Goal: Task Accomplishment & Management: Use online tool/utility

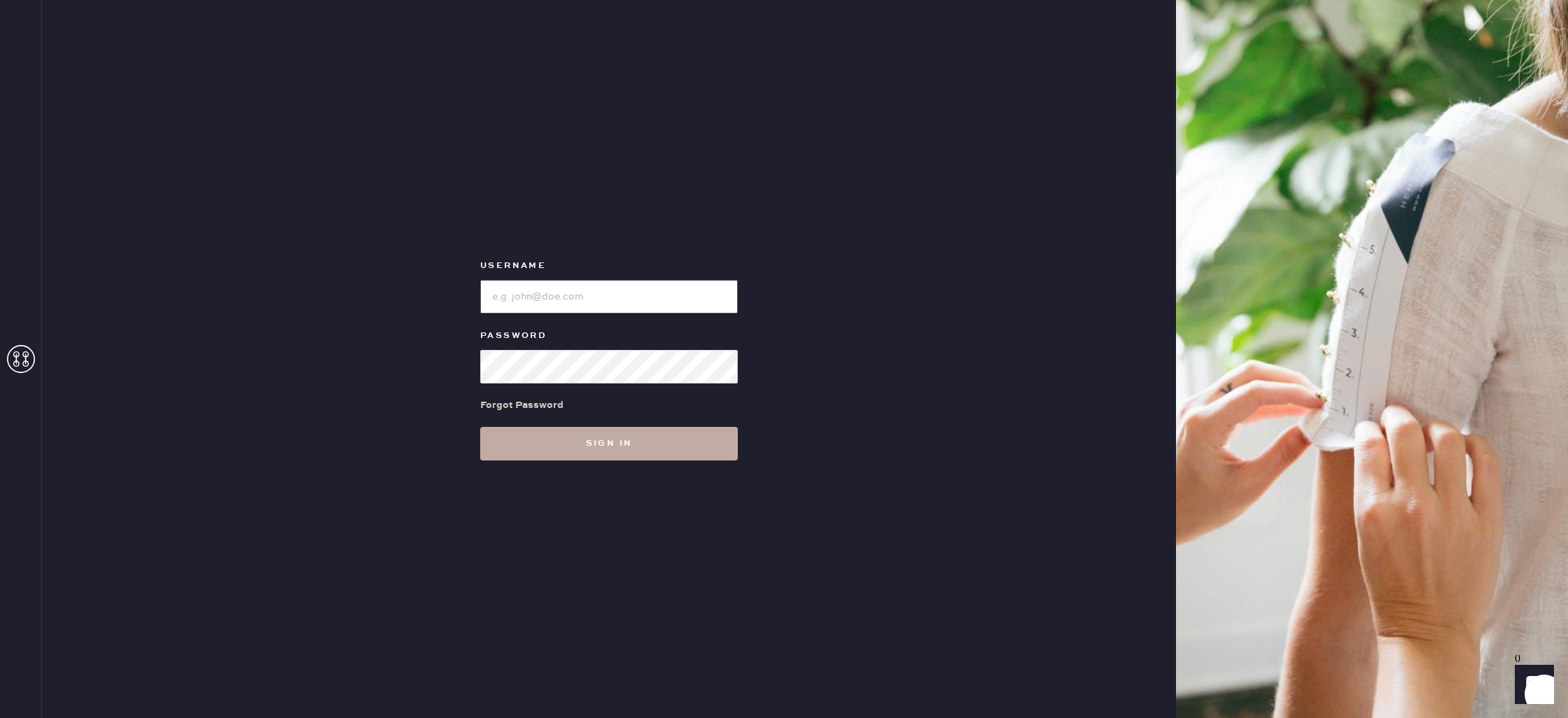
type input "reformationdomainnorthsideaustin"
click at [616, 444] on button "Sign in" at bounding box center [608, 444] width 257 height 33
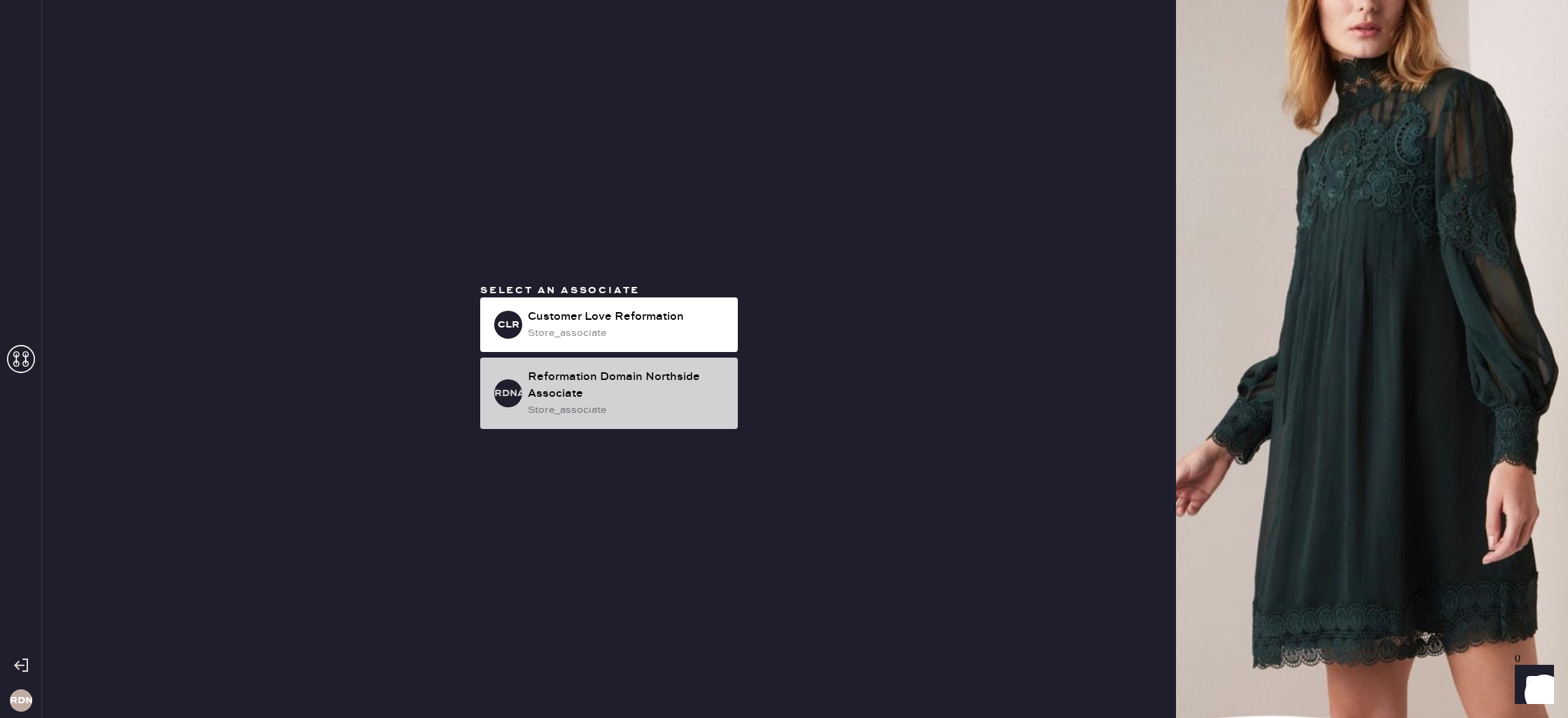
click at [663, 391] on div "Reformation Domain Northside Associate" at bounding box center [627, 385] width 199 height 33
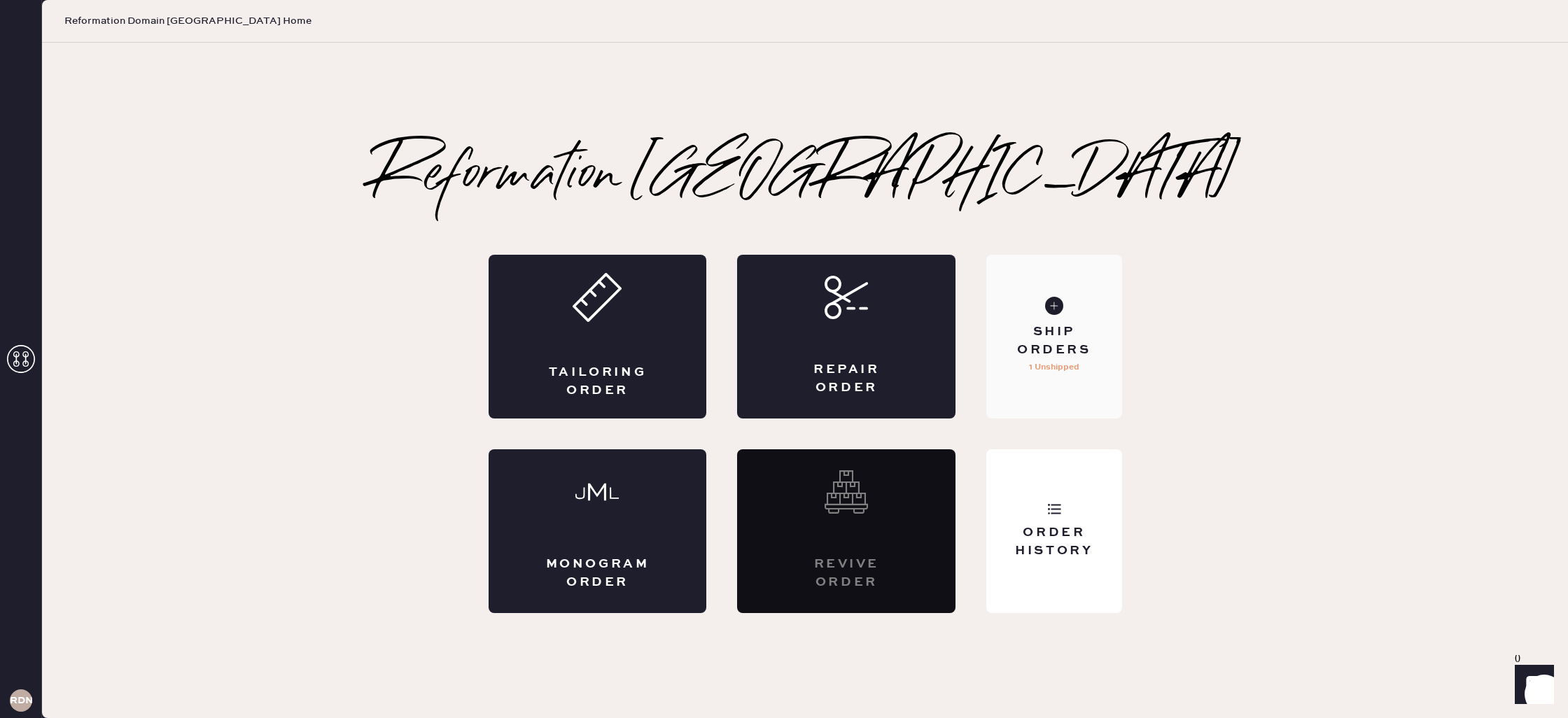
click at [1041, 351] on div "Ship Orders" at bounding box center [1053, 341] width 112 height 35
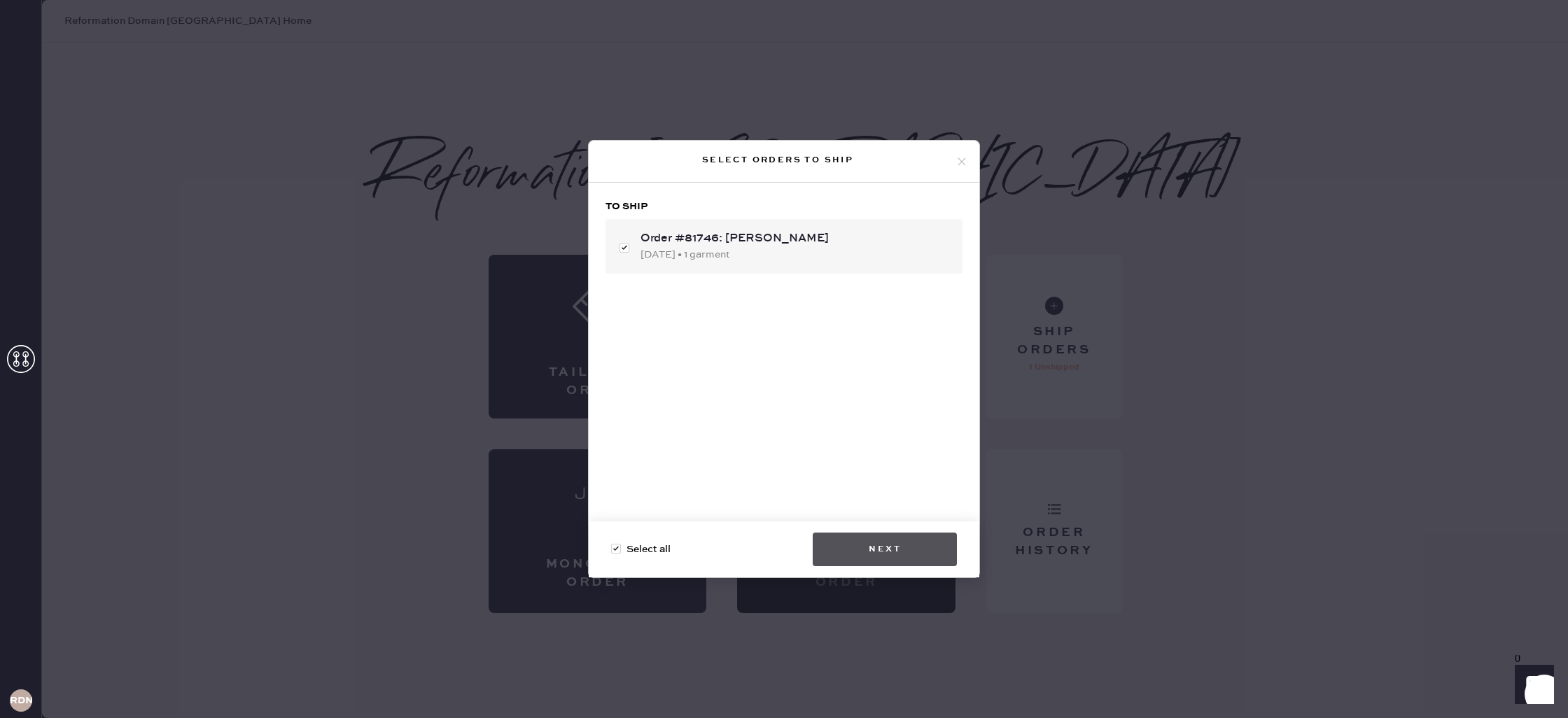
click at [908, 560] on button "Next" at bounding box center [884, 550] width 144 height 33
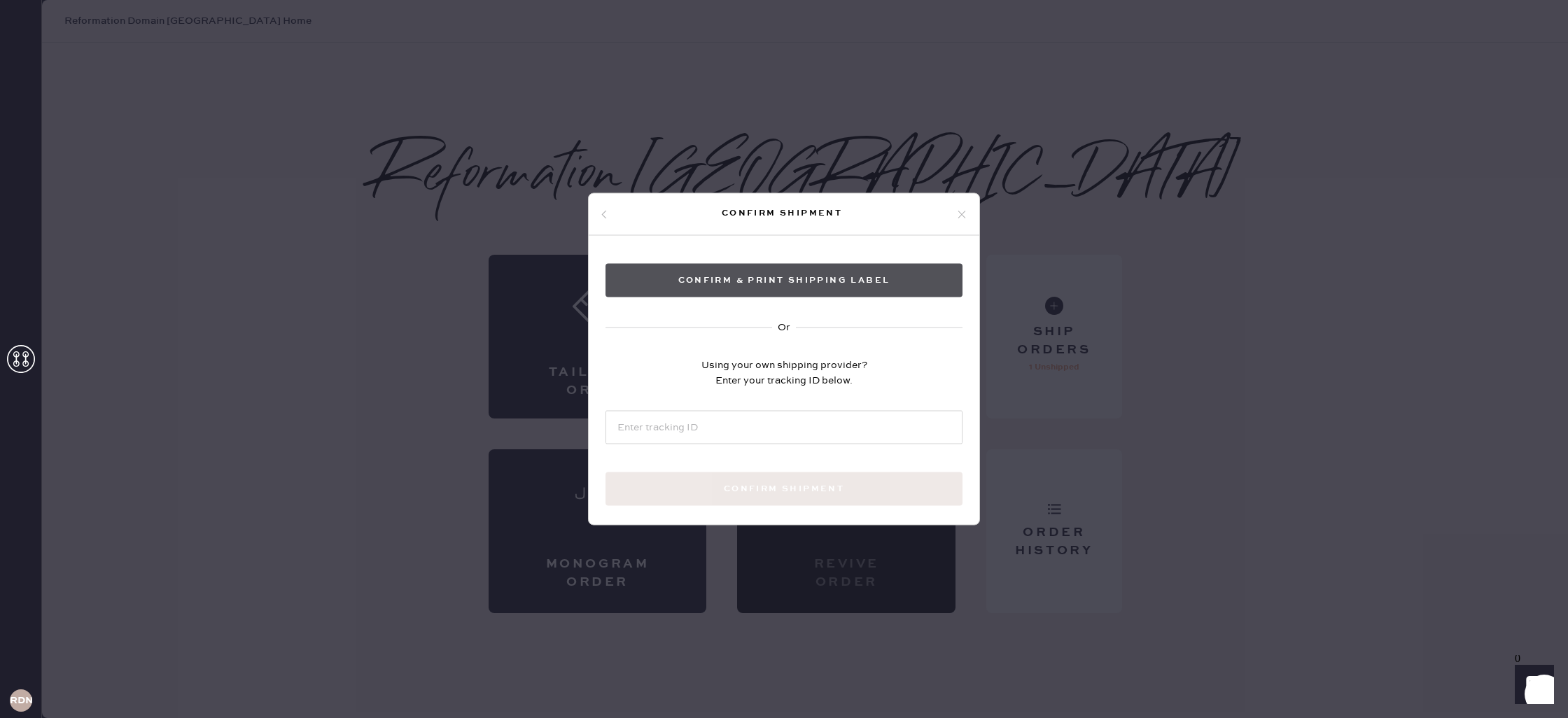
click at [803, 279] on button "Confirm & Print shipping label" at bounding box center [784, 281] width 356 height 33
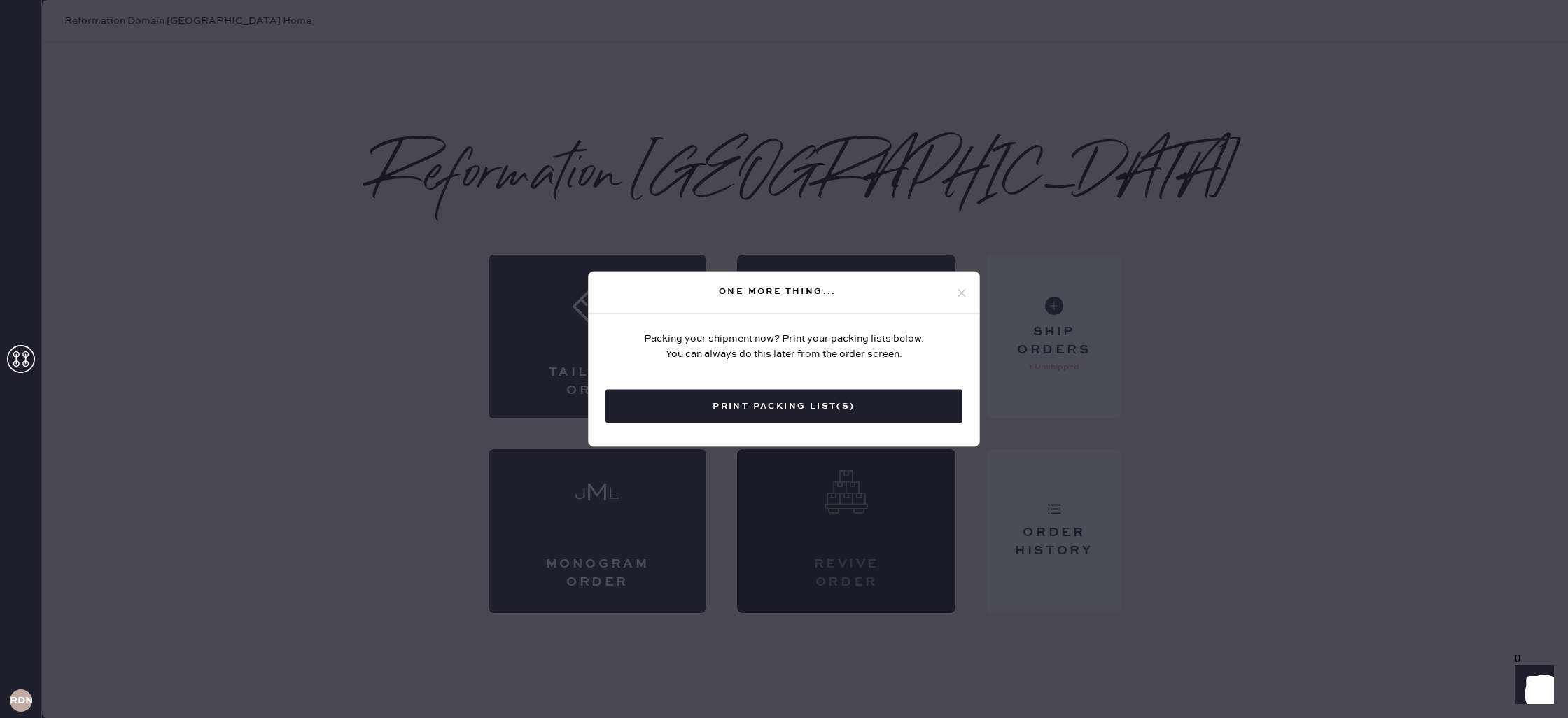
click at [968, 297] on div "One more thing..." at bounding box center [784, 293] width 391 height 42
click at [965, 297] on icon at bounding box center [962, 293] width 13 height 13
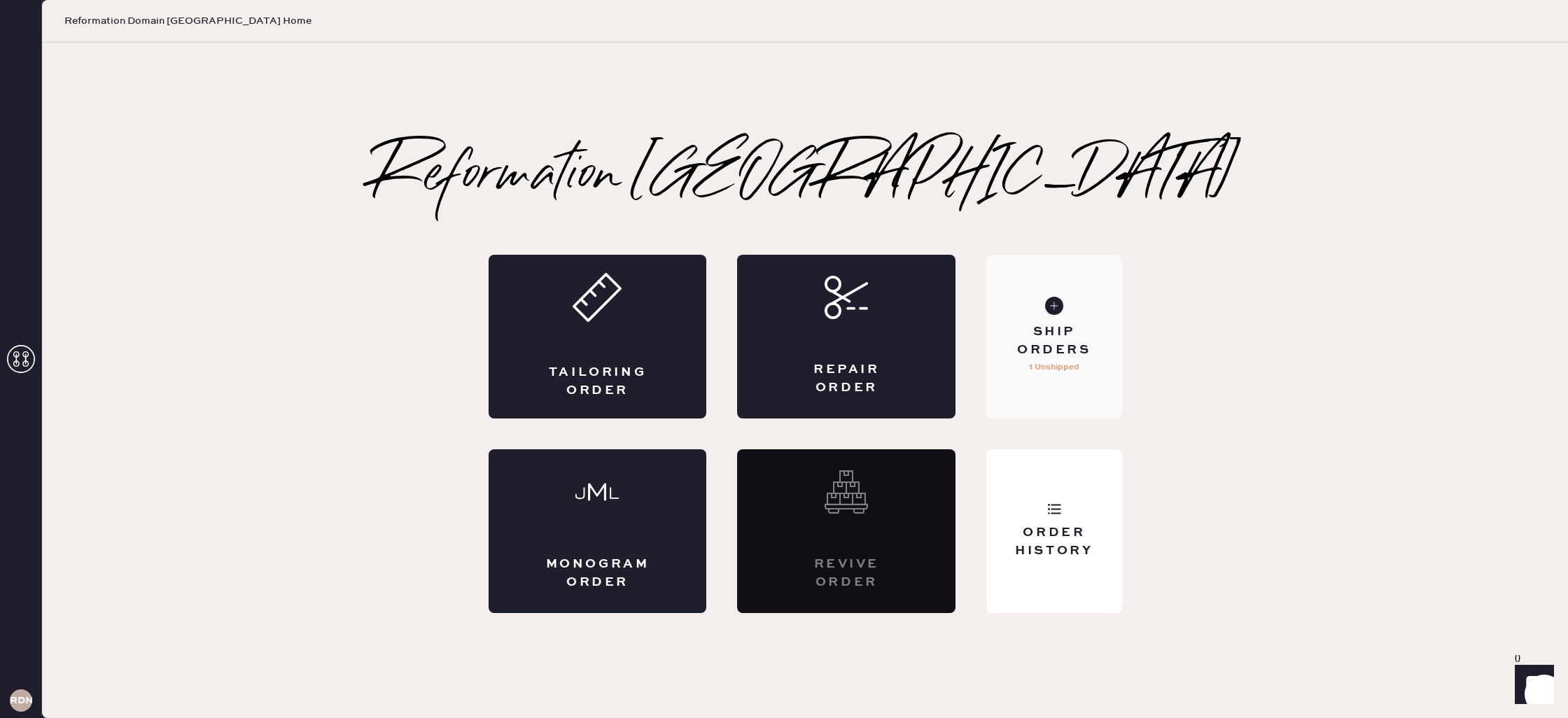
click at [1037, 307] on div "Ship Orders 1 Unshipped" at bounding box center [1053, 336] width 135 height 163
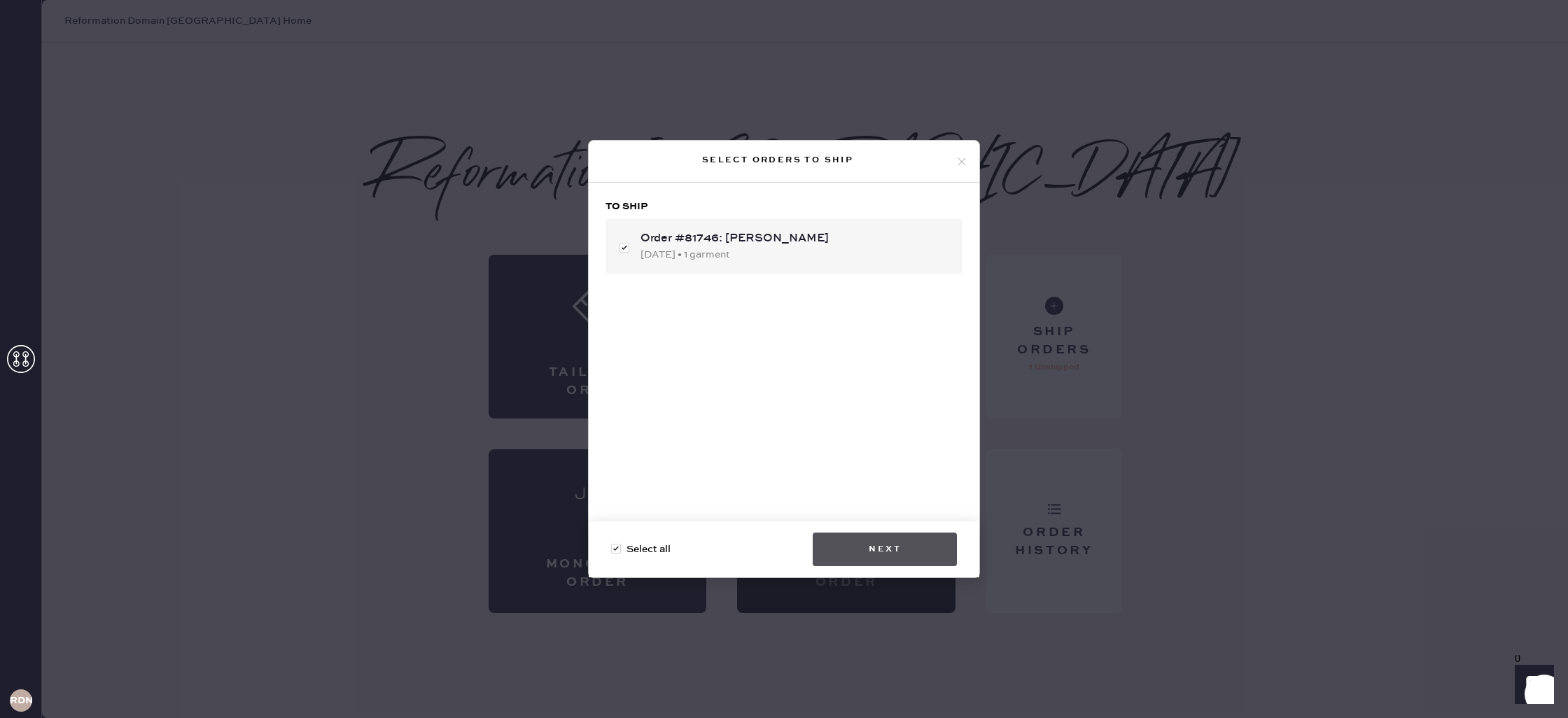
click at [886, 555] on button "Next" at bounding box center [884, 550] width 144 height 33
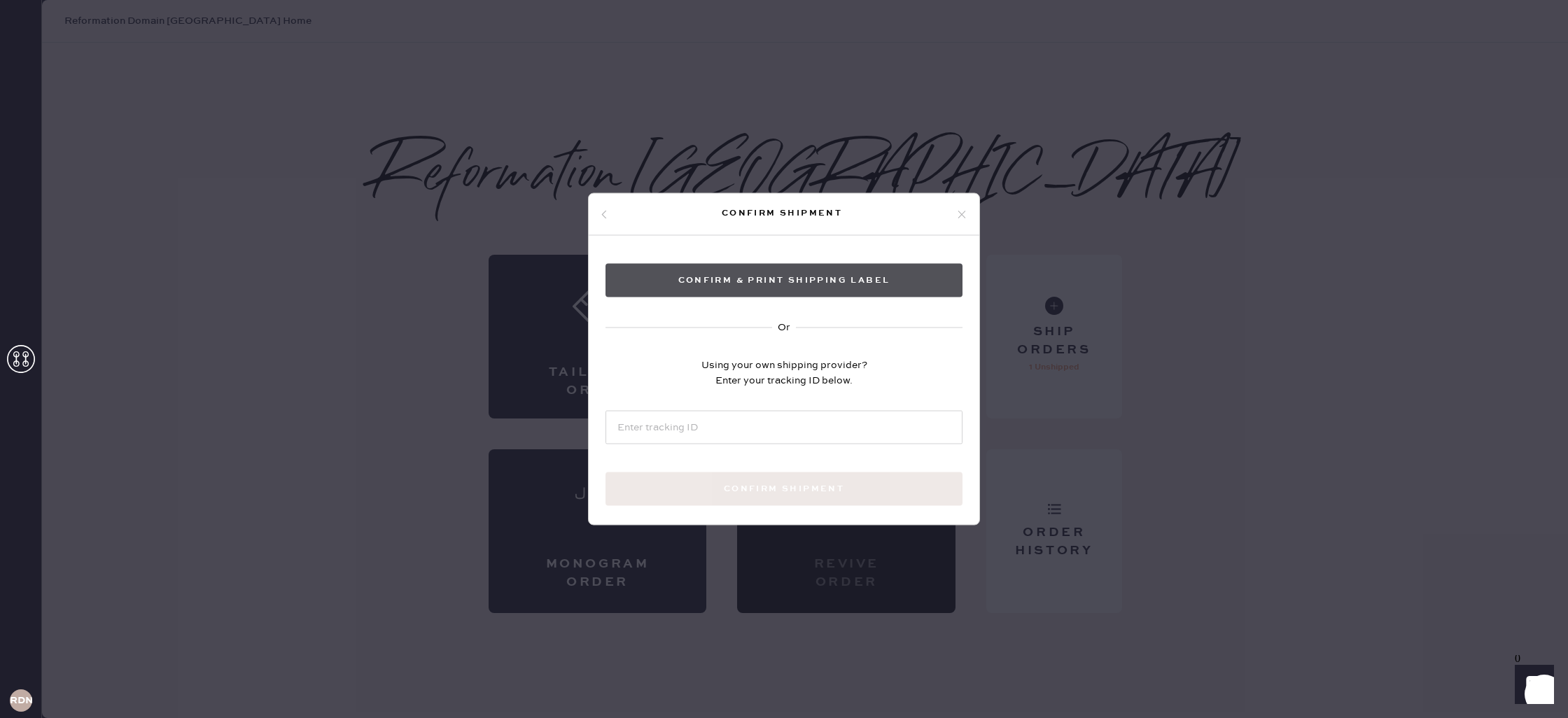
click at [830, 280] on button "Confirm & Print shipping label" at bounding box center [784, 281] width 356 height 33
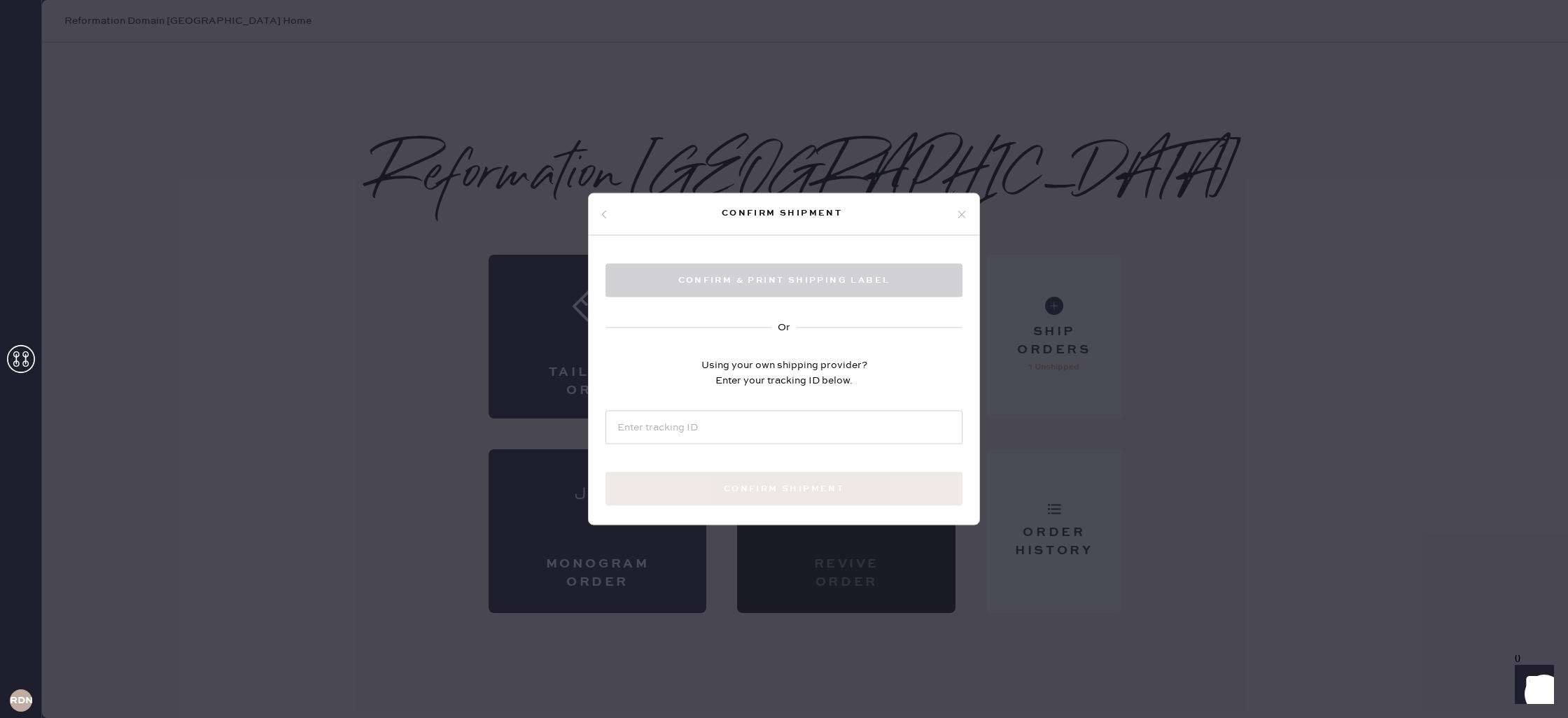
click at [960, 214] on icon at bounding box center [962, 215] width 13 height 13
